Goal: Task Accomplishment & Management: Use online tool/utility

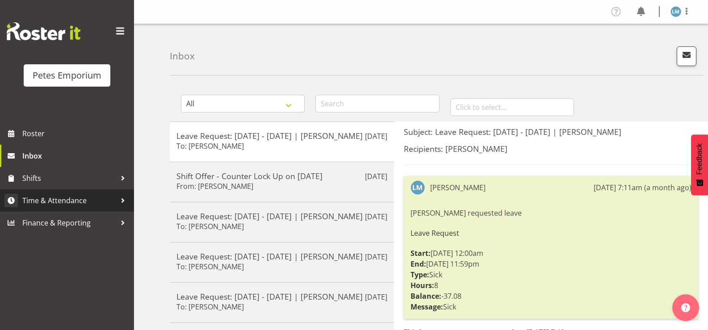
click at [88, 196] on span "Time & Attendance" at bounding box center [69, 200] width 94 height 13
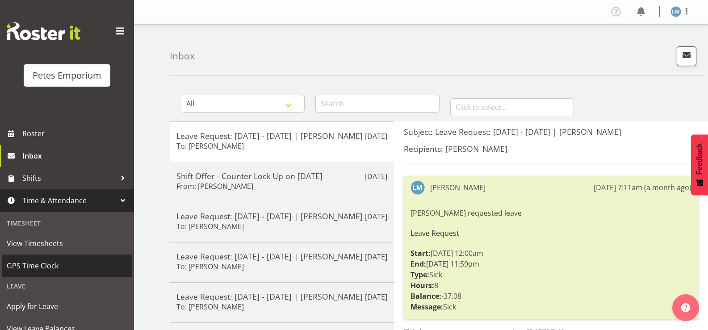
click at [71, 263] on span "GPS Time Clock" at bounding box center [67, 265] width 121 height 13
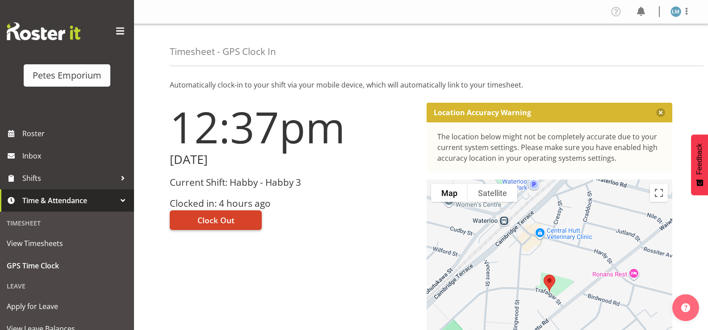
click at [212, 219] on span "Clock Out" at bounding box center [215, 220] width 37 height 12
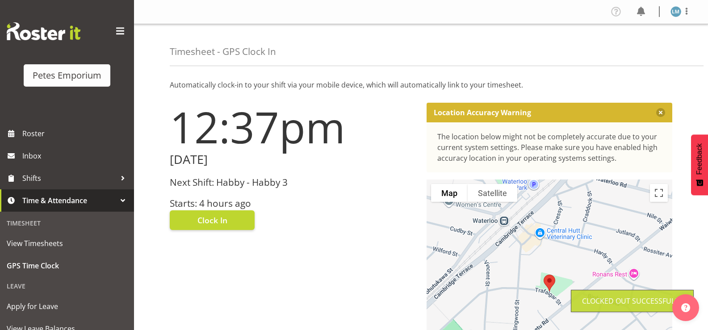
click at [677, 8] on img at bounding box center [676, 11] width 11 height 11
click at [650, 43] on link "Log Out" at bounding box center [649, 47] width 86 height 16
